Goal: Transaction & Acquisition: Purchase product/service

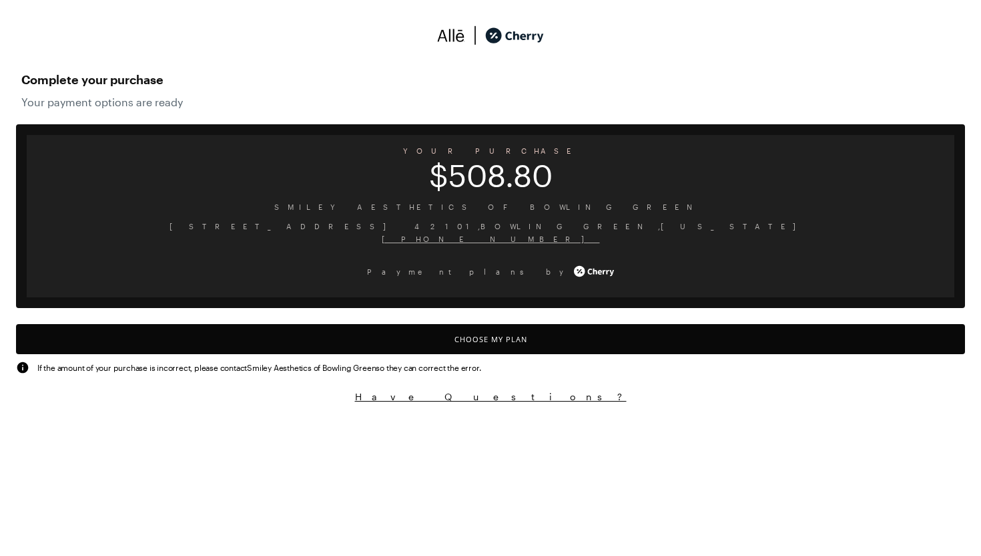
click at [574, 342] on button "Choose My Plan" at bounding box center [490, 339] width 949 height 30
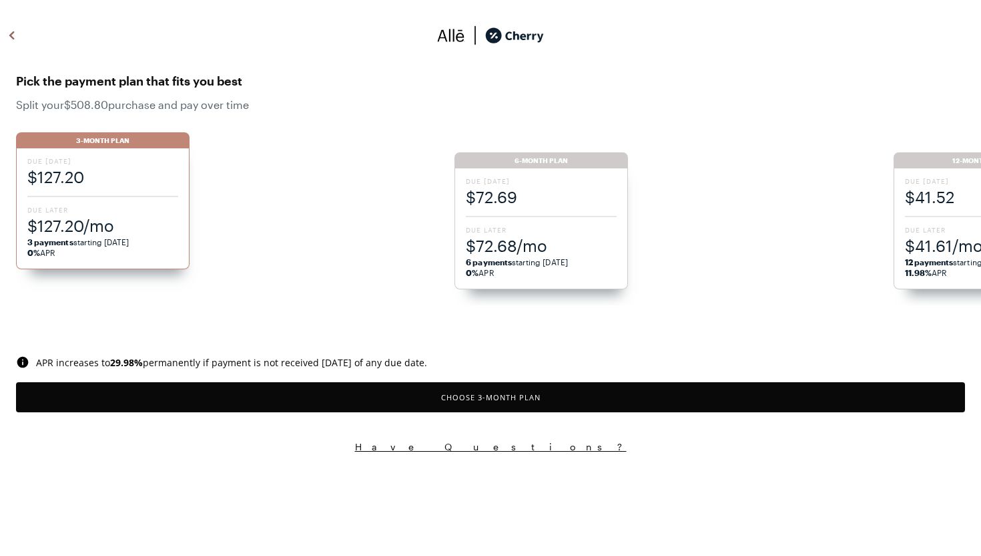
drag, startPoint x: 807, startPoint y: 280, endPoint x: 874, endPoint y: 186, distance: 114.9
click at [874, 186] on ul "3-Month Plan Due [DATE] $127.20 Due Later $127.20/mo 3 payments starting [DATE]…" at bounding box center [498, 212] width 965 height 186
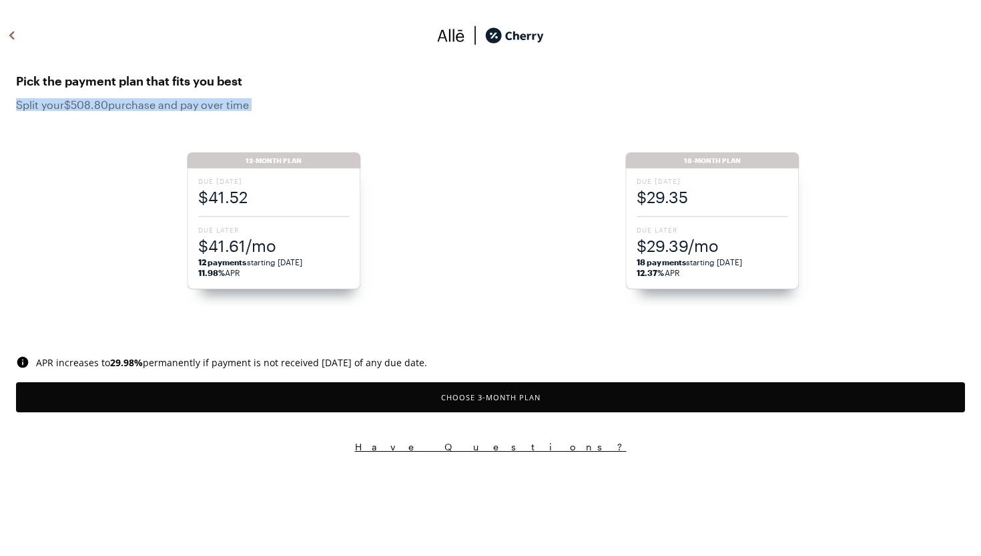
drag, startPoint x: 822, startPoint y: 145, endPoint x: 473, endPoint y: 71, distance: 356.3
click at [473, 71] on div "Pick the payment plan that fits you best Split your $508.80 purchase and pay ov…" at bounding box center [490, 209] width 981 height 292
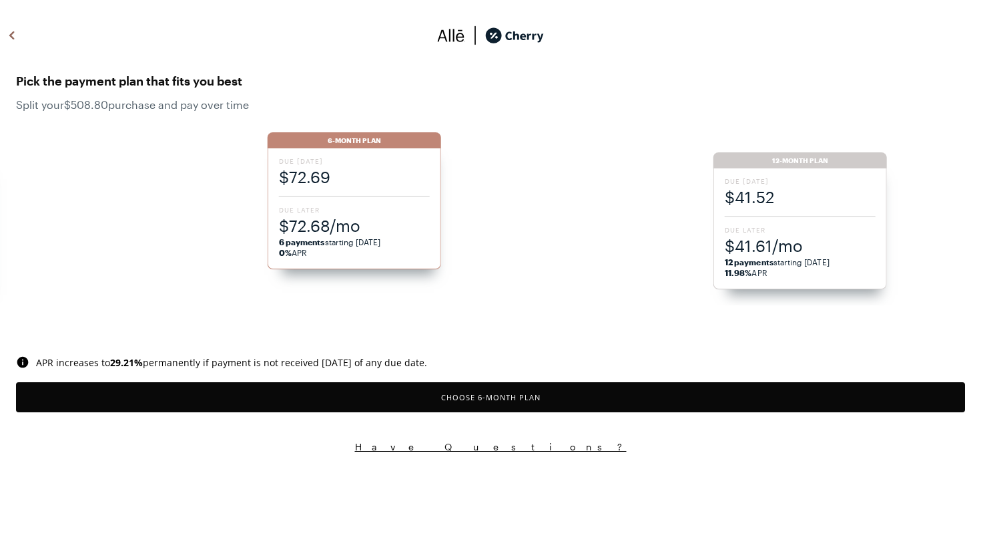
drag, startPoint x: 68, startPoint y: 29, endPoint x: 7, endPoint y: 1, distance: 67.2
click at [3, 1] on div "Pick the payment plan that fits you best Split your $508.80 purchase and pay ov…" at bounding box center [490, 226] width 981 height 453
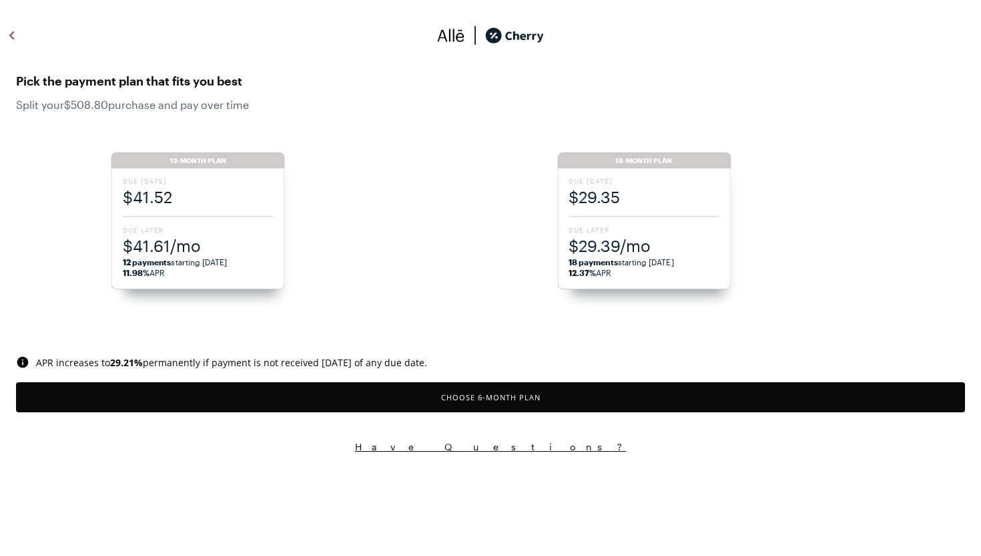
drag, startPoint x: 274, startPoint y: 246, endPoint x: 1, endPoint y: 129, distance: 297.9
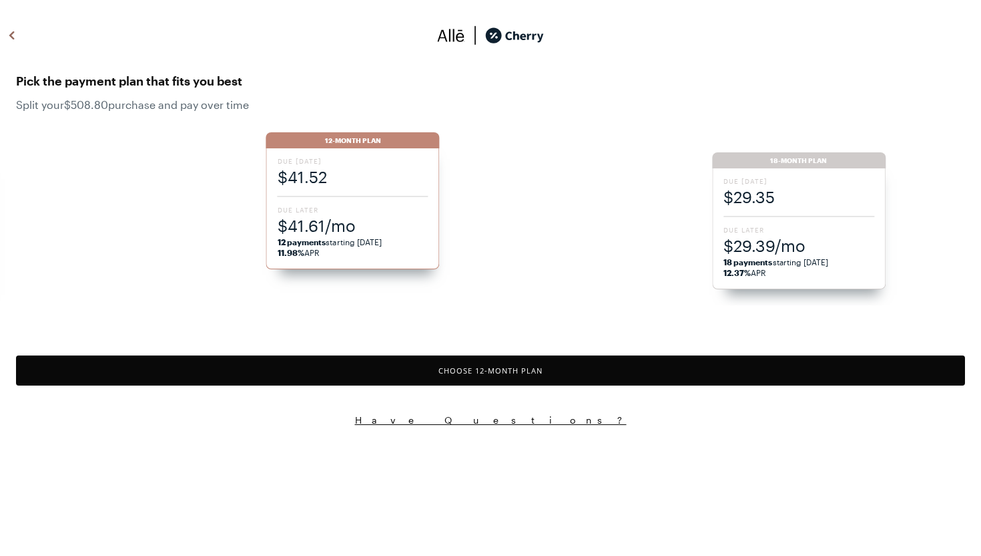
drag, startPoint x: 7, startPoint y: 116, endPoint x: 0, endPoint y: 105, distance: 13.5
click at [0, 105] on div "Pick the payment plan that fits you best Split your $508.80 purchase and pay ov…" at bounding box center [490, 90] width 981 height 55
click at [760, 231] on span "Due Later" at bounding box center [800, 229] width 151 height 9
click at [665, 363] on button "Choose 18 -Month Plan" at bounding box center [490, 370] width 949 height 30
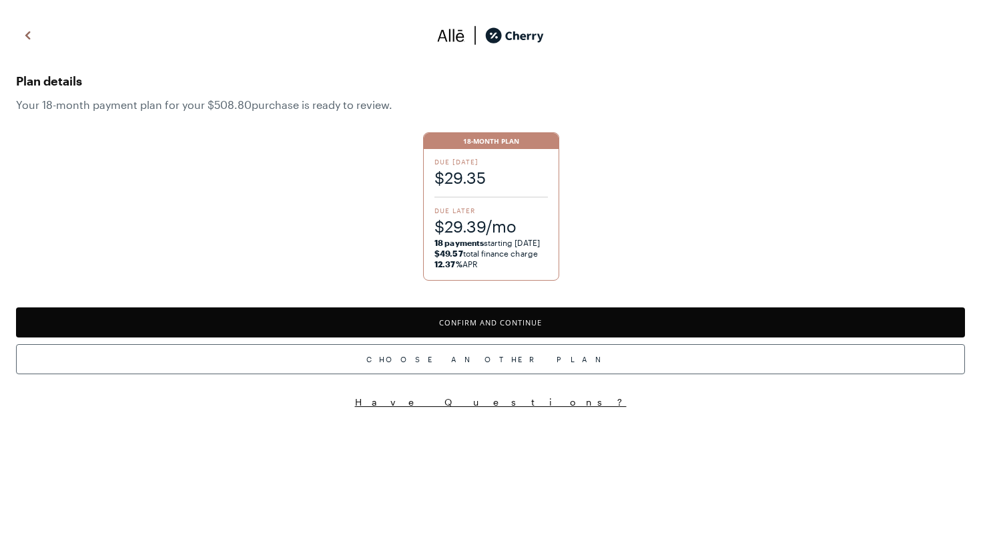
click at [665, 363] on div "Choose Another Plan" at bounding box center [490, 359] width 949 height 30
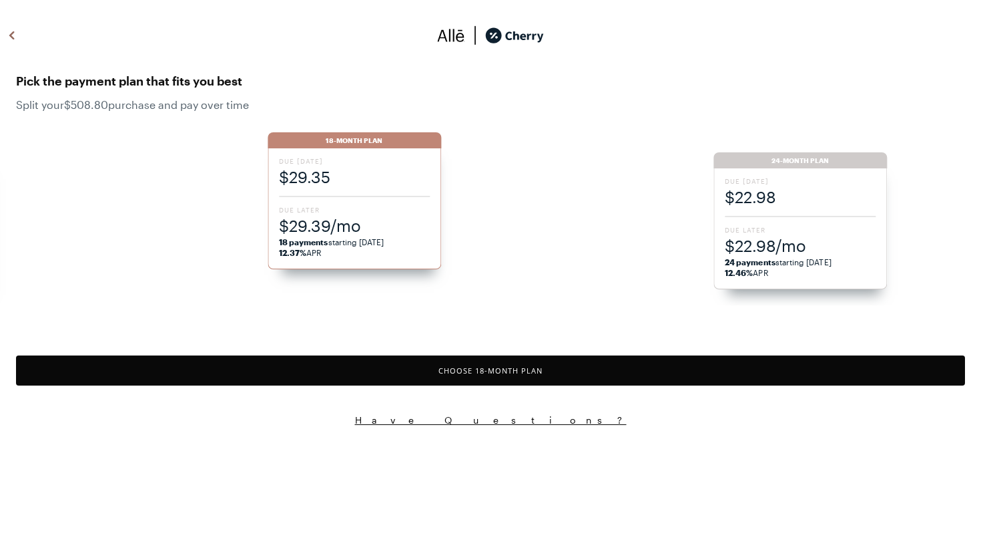
click at [525, 371] on button "Choose 18 -Month Plan" at bounding box center [490, 370] width 949 height 30
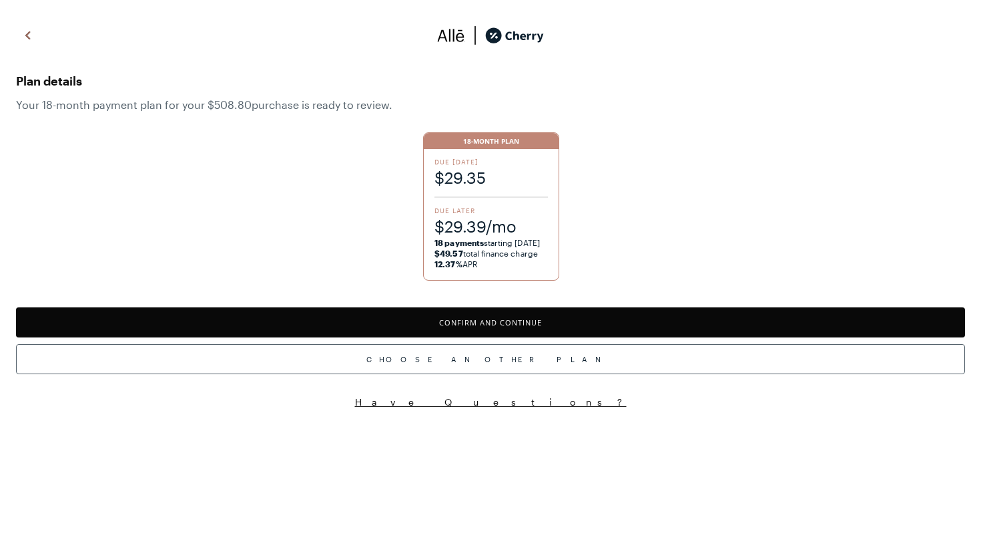
click at [548, 317] on button "Confirm and Continue" at bounding box center [490, 322] width 949 height 30
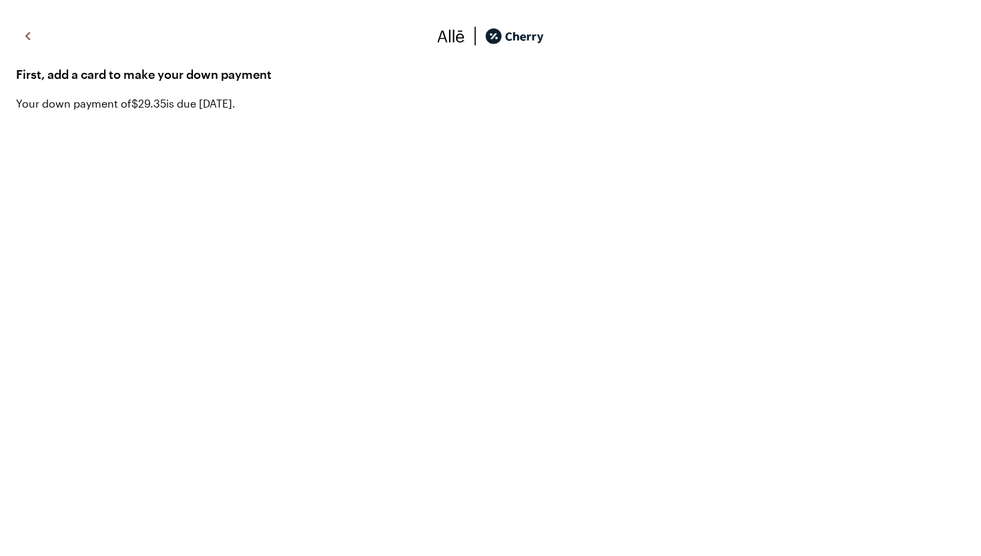
click at [967, 527] on div "First, add a card to make your down payment Your down payment of $29.35 is due …" at bounding box center [490, 413] width 981 height 807
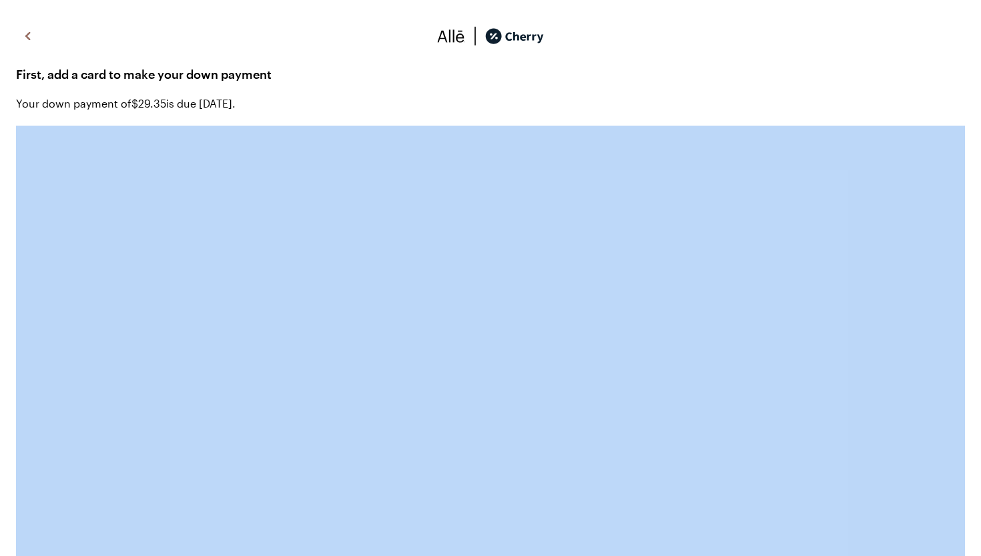
click at [967, 527] on div "First, add a card to make your down payment Your down payment of $29.35 is due …" at bounding box center [490, 413] width 981 height 807
click at [781, 101] on span "Your down payment of $29.35 is due [DATE]." at bounding box center [490, 103] width 949 height 16
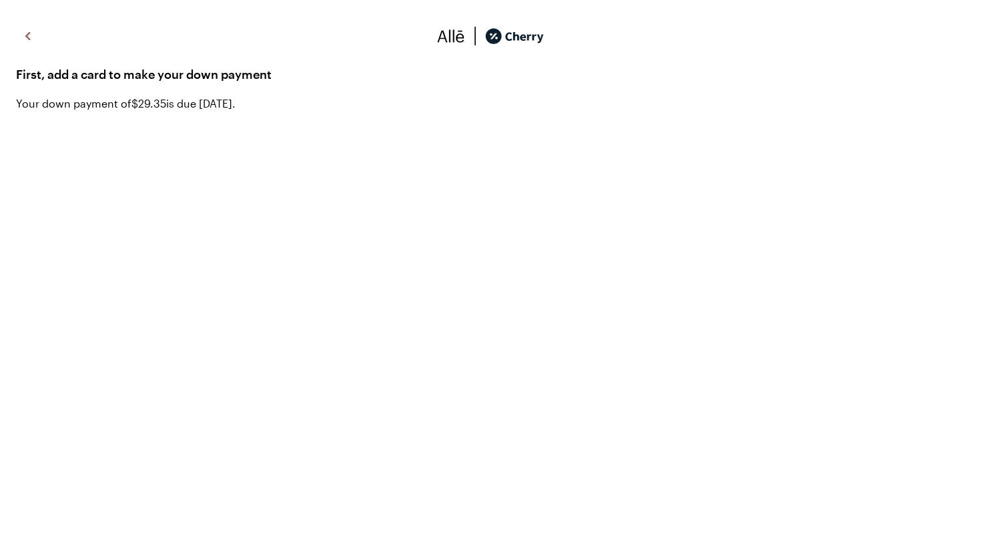
scroll to position [10, 0]
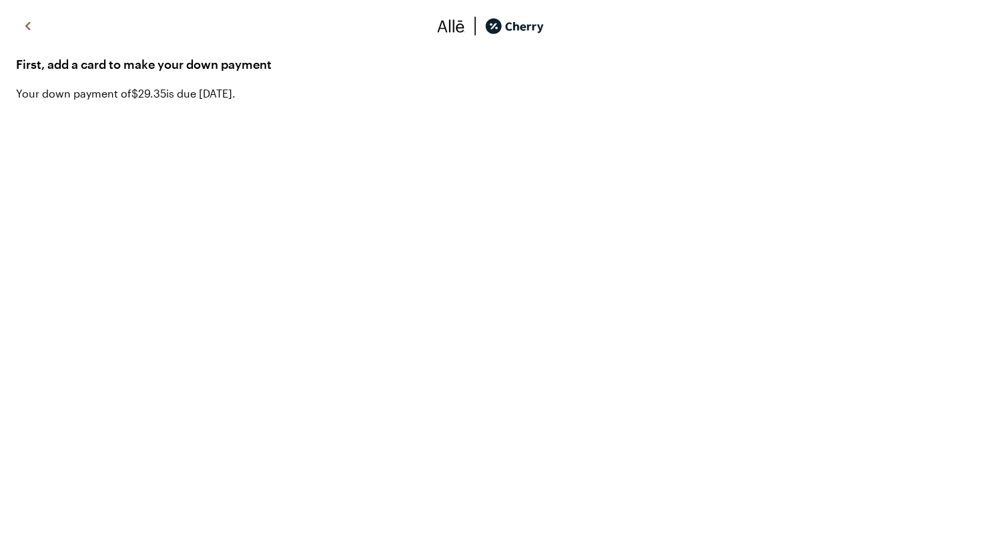
click at [981, 473] on div "First, add a card to make your down payment Your down payment of $29.35 is due …" at bounding box center [490, 403] width 981 height 807
drag, startPoint x: 979, startPoint y: 491, endPoint x: 977, endPoint y: 528, distance: 37.4
click at [977, 529] on div "First, add a card to make your down payment Your down payment of $29.35 is due …" at bounding box center [490, 403] width 981 height 807
drag, startPoint x: 973, startPoint y: 476, endPoint x: 973, endPoint y: 451, distance: 24.7
click at [973, 445] on div "First, add a card to make your down payment Your down payment of $29.35 is due …" at bounding box center [490, 403] width 981 height 807
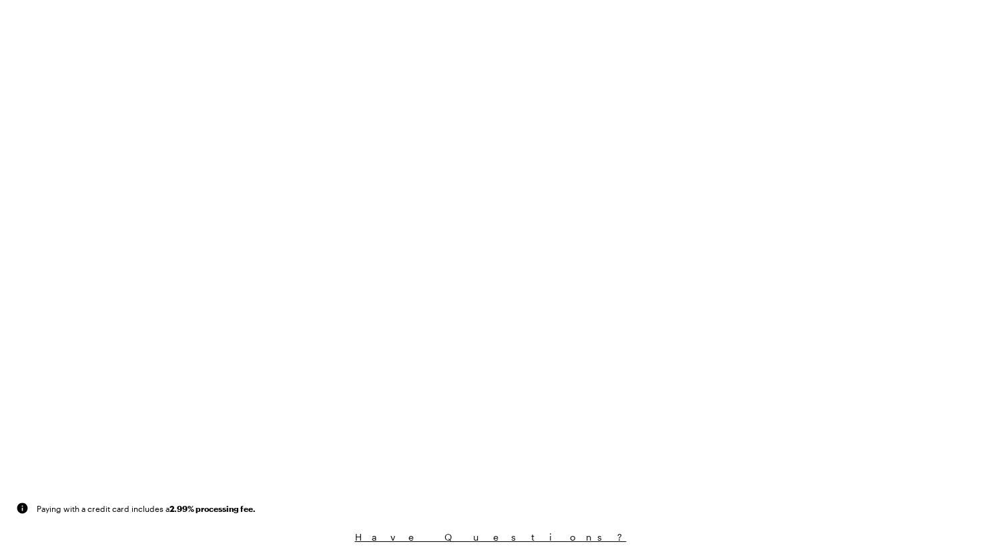
scroll to position [0, 0]
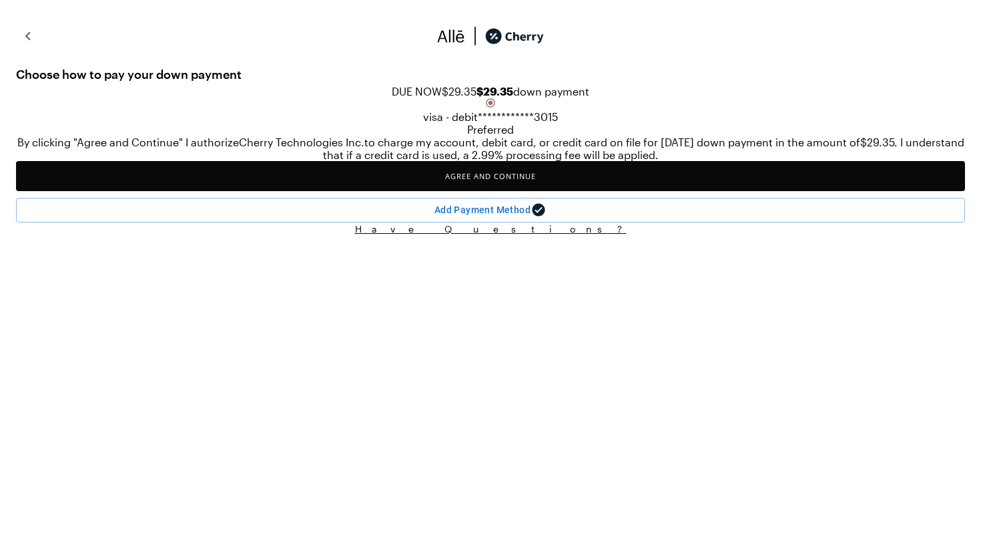
click at [520, 191] on button "Agree and Continue" at bounding box center [490, 176] width 949 height 30
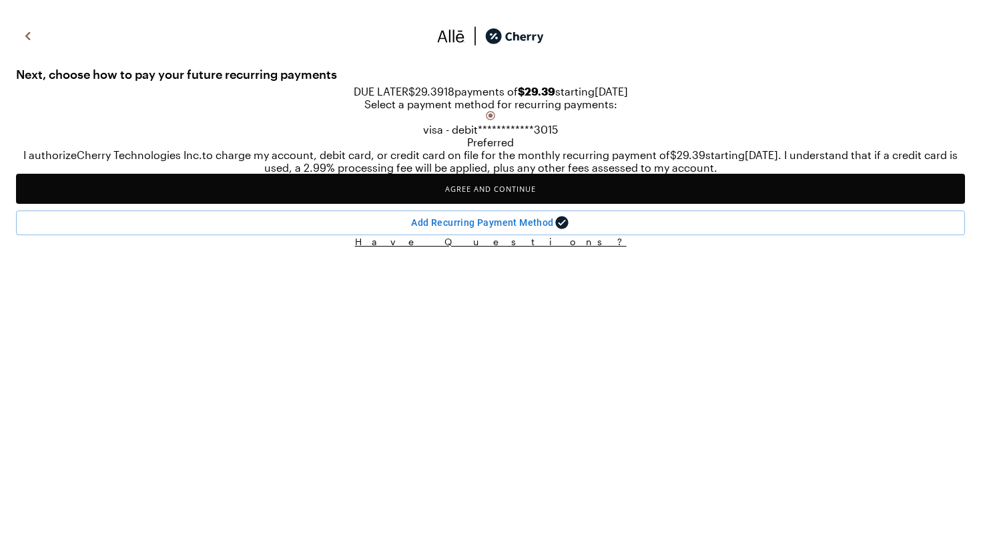
click at [495, 204] on button "Agree and Continue" at bounding box center [490, 189] width 949 height 30
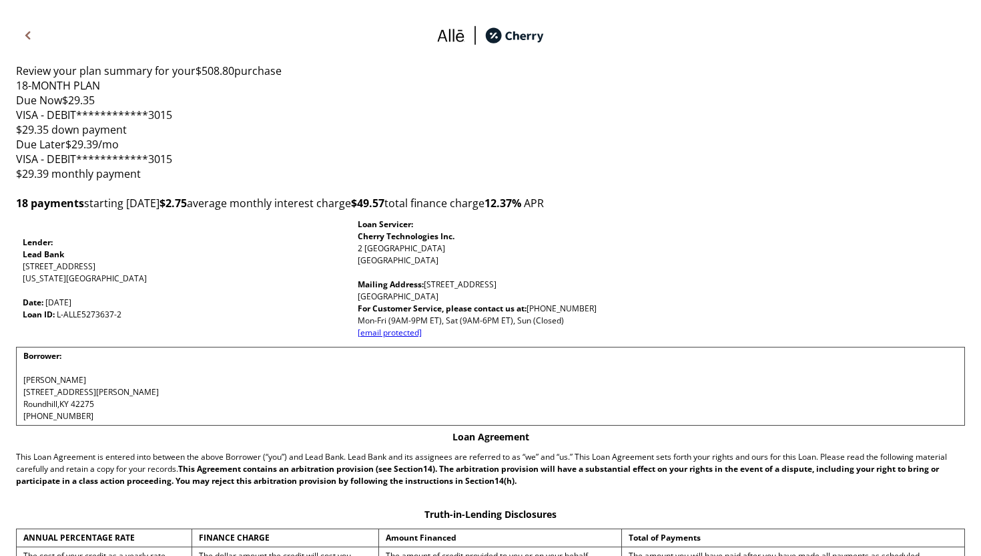
scroll to position [17, 0]
